Goal: Navigation & Orientation: Find specific page/section

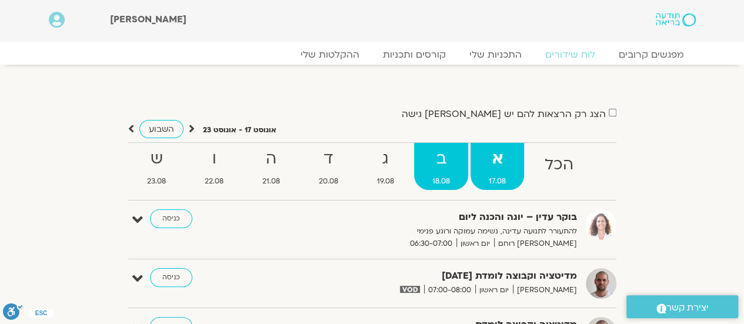
click at [432, 169] on strong "ב" at bounding box center [441, 159] width 54 height 26
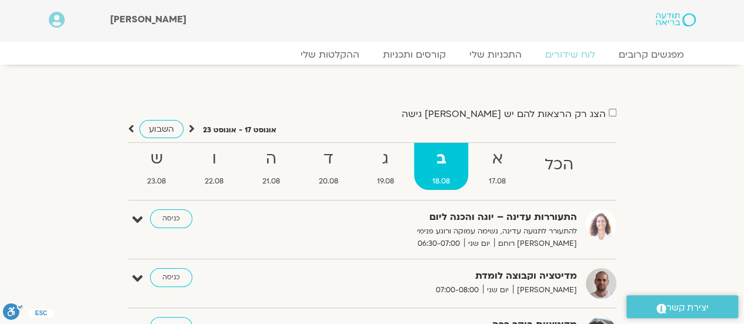
click at [653, 46] on div "מפגשים קרובים לוח שידורים התכניות שלי קורסים ותכניות ההקלטות שלי מפגשים קרובים …" at bounding box center [372, 53] width 670 height 23
click at [653, 54] on link "מפגשים קרובים" at bounding box center [650, 55] width 106 height 14
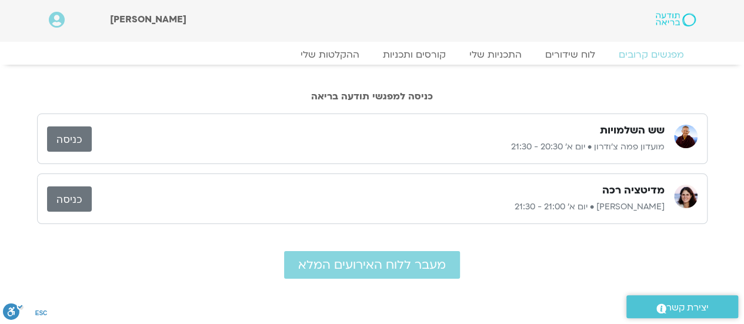
click at [669, 12] on link at bounding box center [644, 20] width 104 height 16
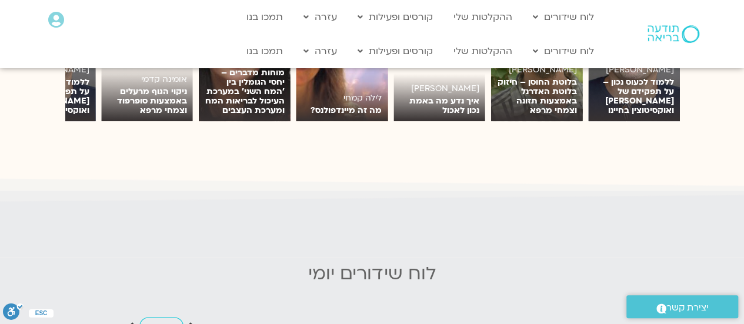
scroll to position [1059, 0]
